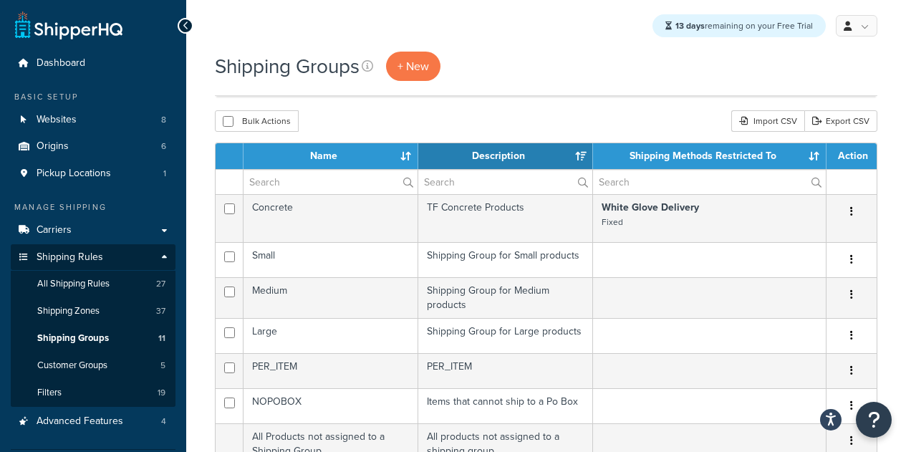
select select "15"
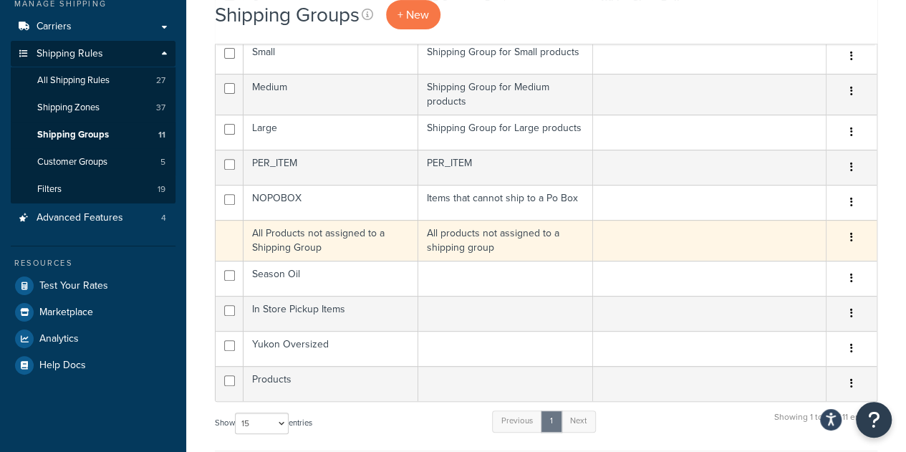
scroll to position [203, 0]
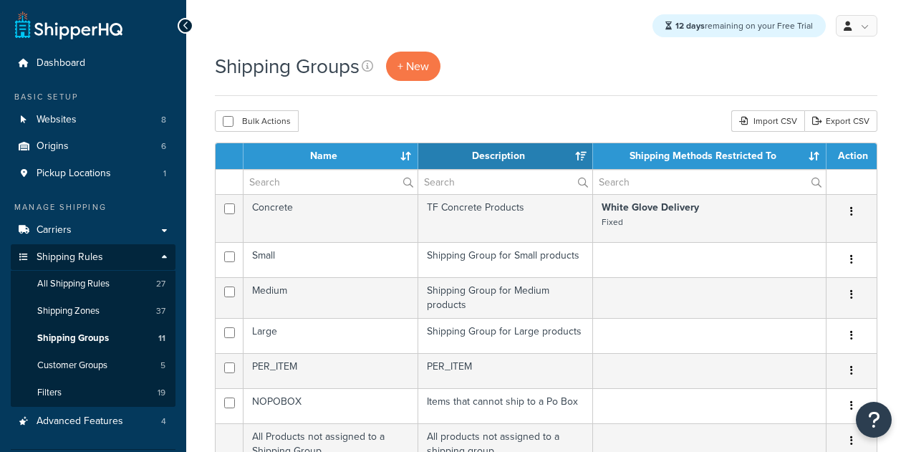
select select "15"
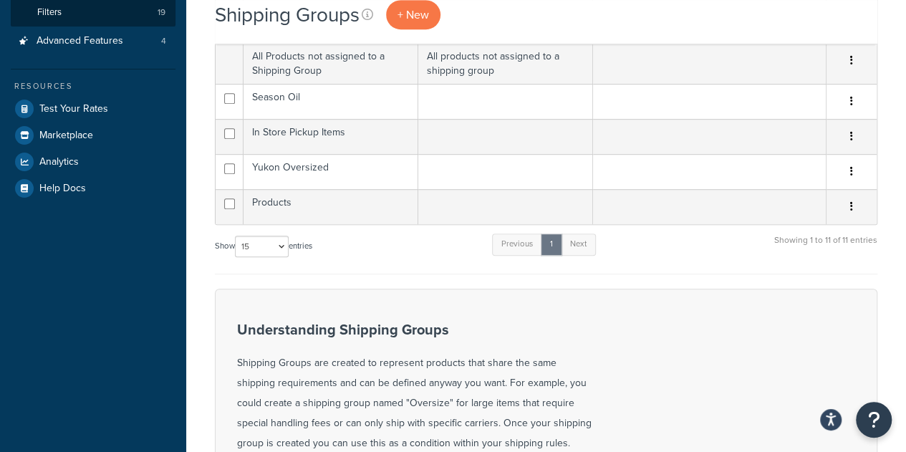
scroll to position [377, 0]
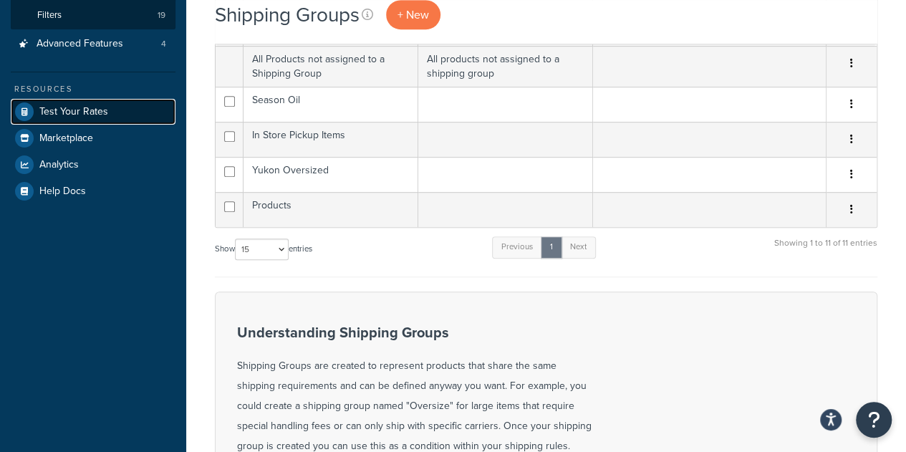
click at [97, 114] on span "Test Your Rates" at bounding box center [73, 112] width 69 height 12
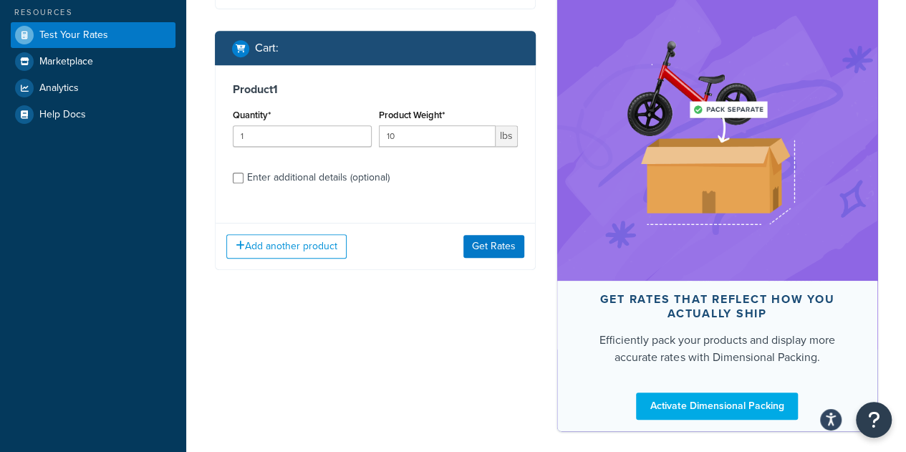
scroll to position [308, 0]
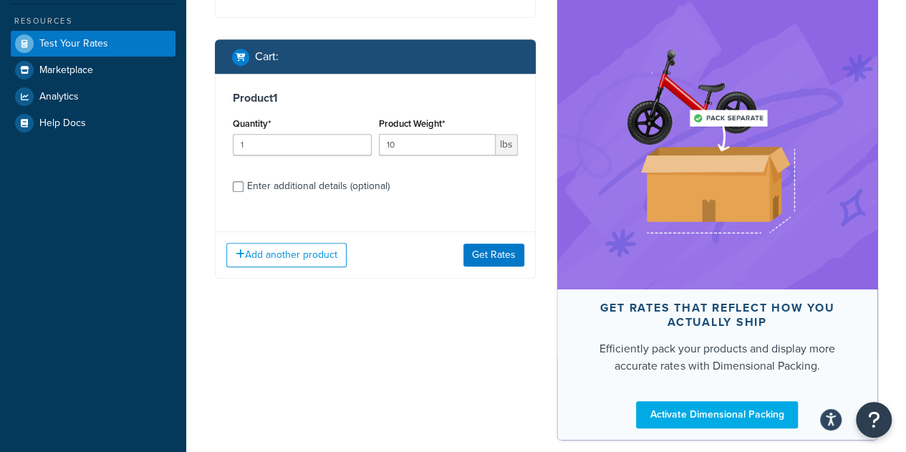
click at [284, 196] on div "Enter additional details (optional)" at bounding box center [318, 186] width 142 height 20
click at [243, 192] on input "Enter additional details (optional)" at bounding box center [238, 186] width 11 height 11
checkbox input "true"
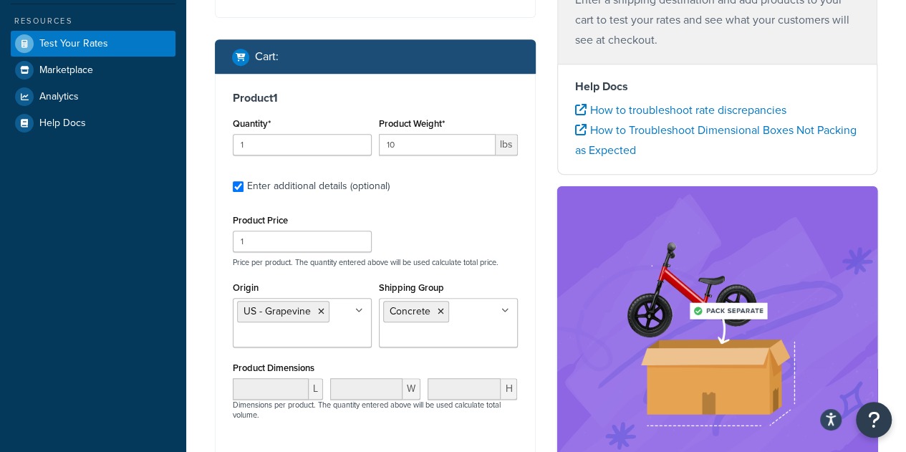
click at [467, 341] on ul "Concrete" at bounding box center [448, 322] width 139 height 49
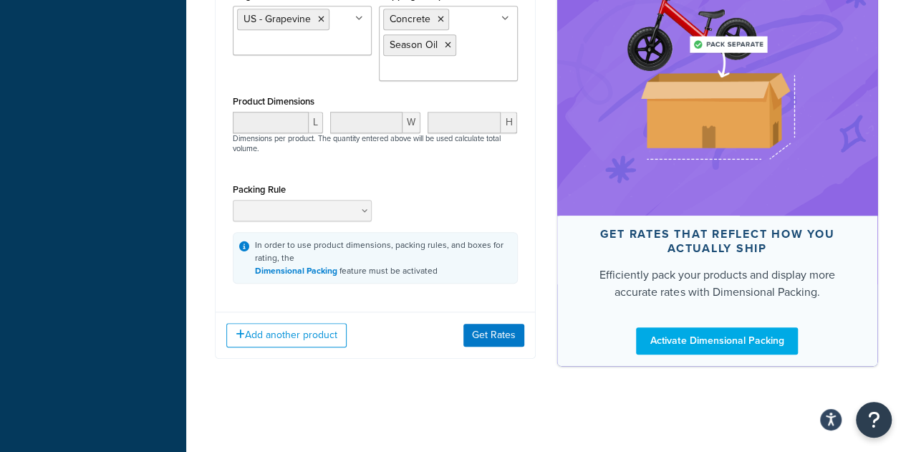
scroll to position [616, 0]
click at [503, 335] on button "Get Rates" at bounding box center [493, 335] width 61 height 23
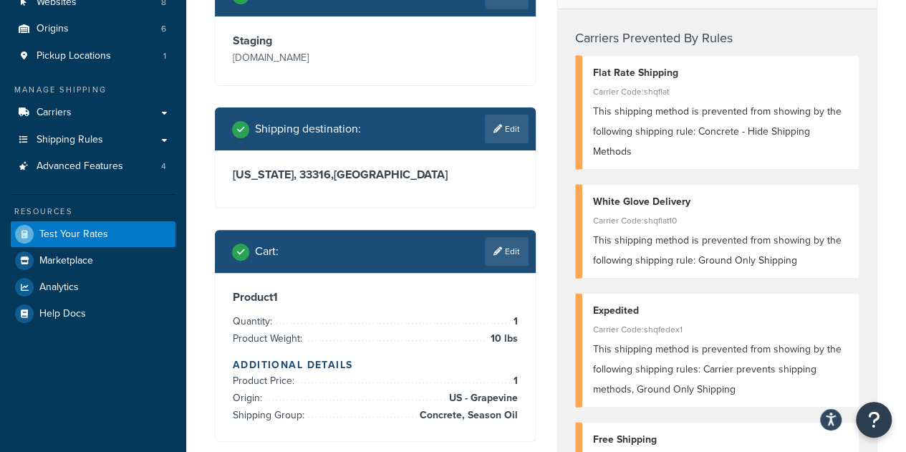
scroll to position [0, 0]
